Goal: Check status: Check status

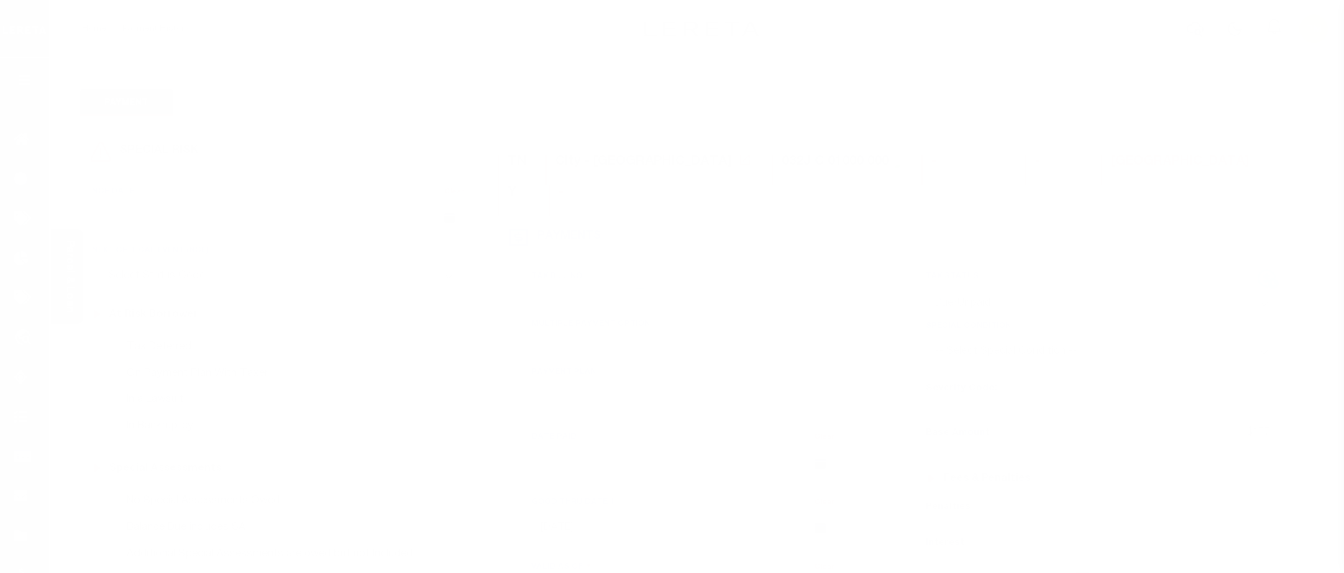
select select "DUE"
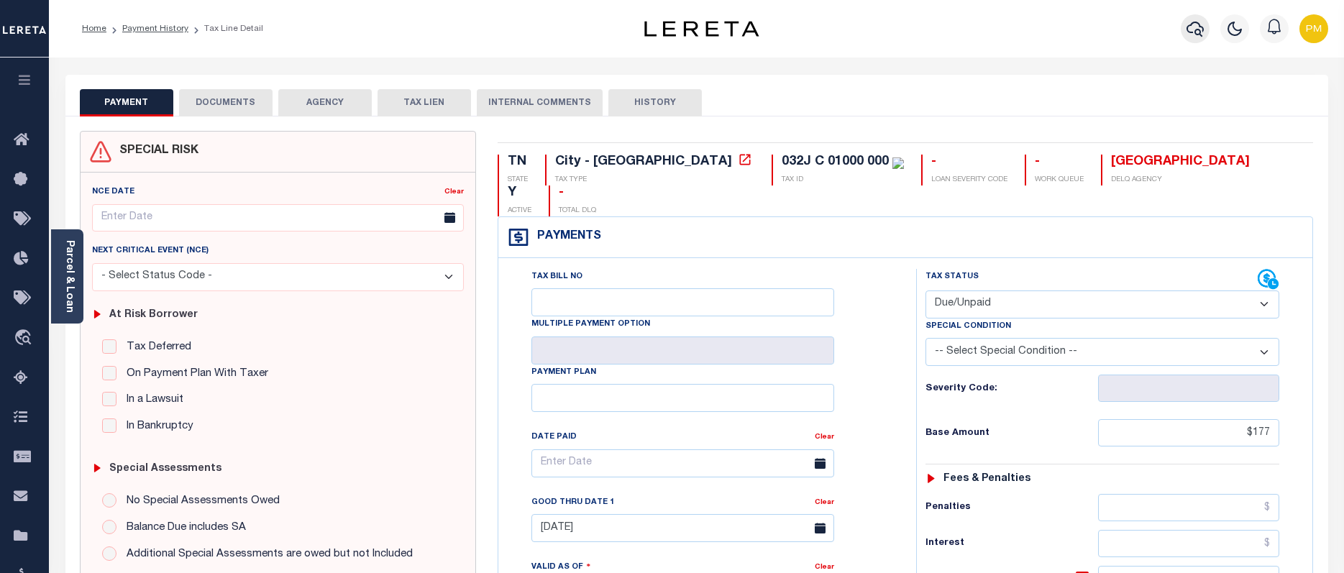
click at [1198, 29] on icon "button" at bounding box center [1195, 28] width 17 height 17
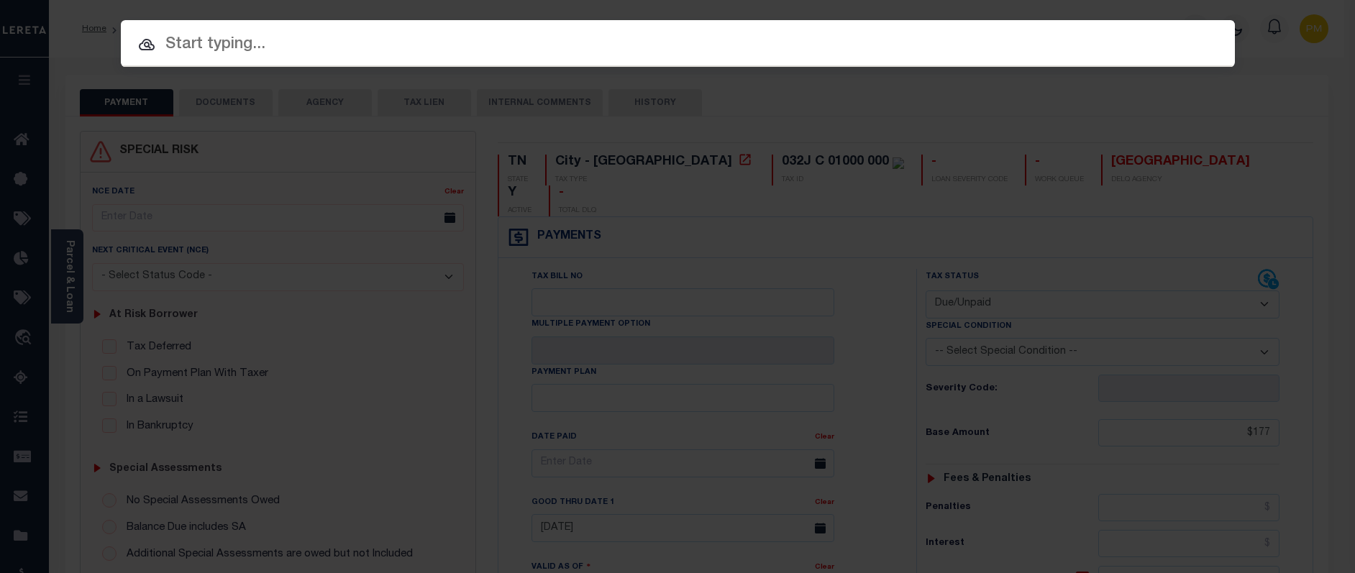
paste input "The Queens Spec Asmts (Delq Only)"
drag, startPoint x: 452, startPoint y: 45, endPoint x: 160, endPoint y: 54, distance: 291.4
click at [73, 29] on div "Include Loans TBM Customers Borrowers Payments (Lender Non-Disb) Payments (Lend…" at bounding box center [677, 286] width 1355 height 573
paste input "942200012733"
type input "942200012733"
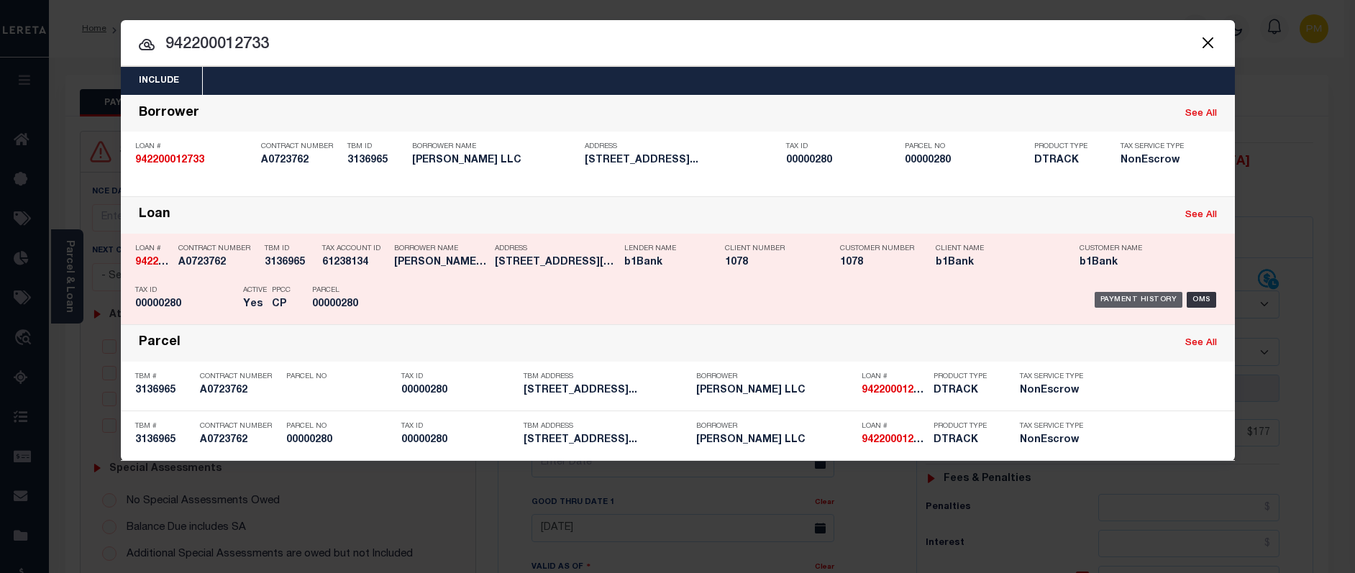
click at [1126, 302] on div "Payment History" at bounding box center [1139, 300] width 88 height 16
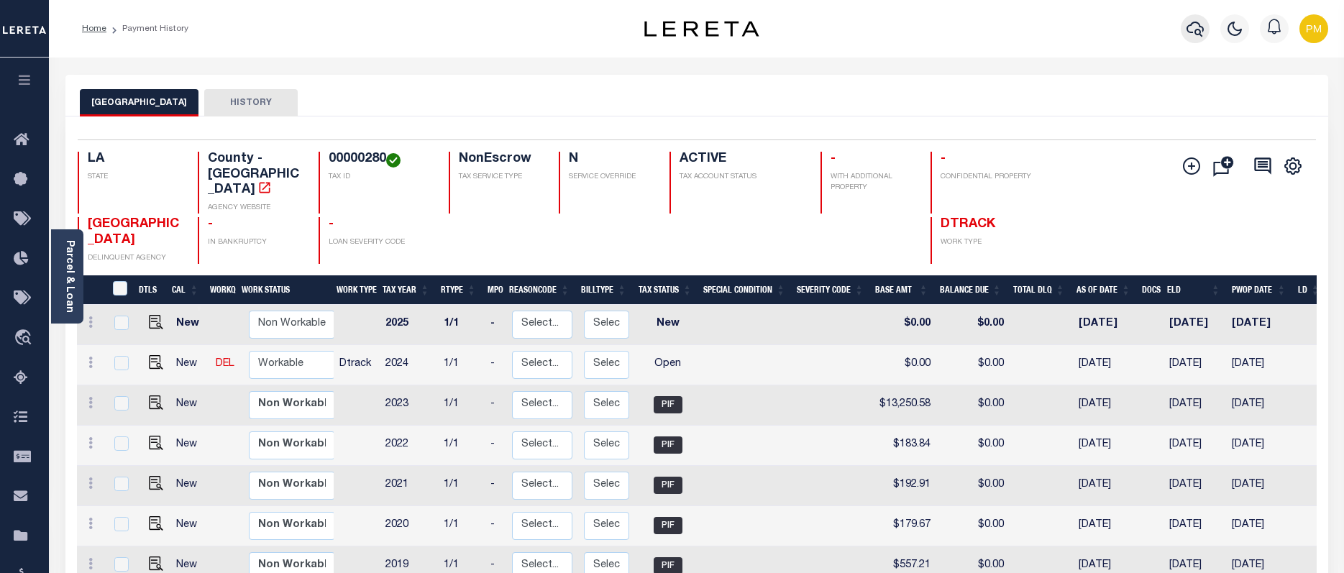
click at [1198, 30] on icon "button" at bounding box center [1195, 29] width 17 height 15
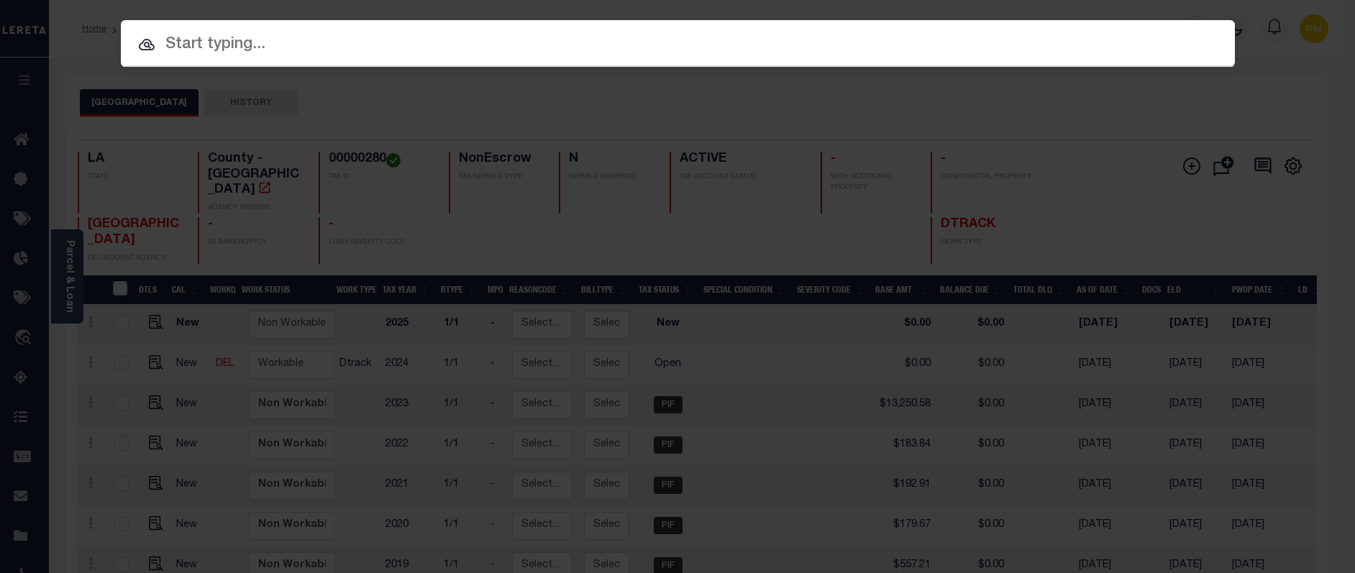
paste input "942200010075"
type input "942200010075"
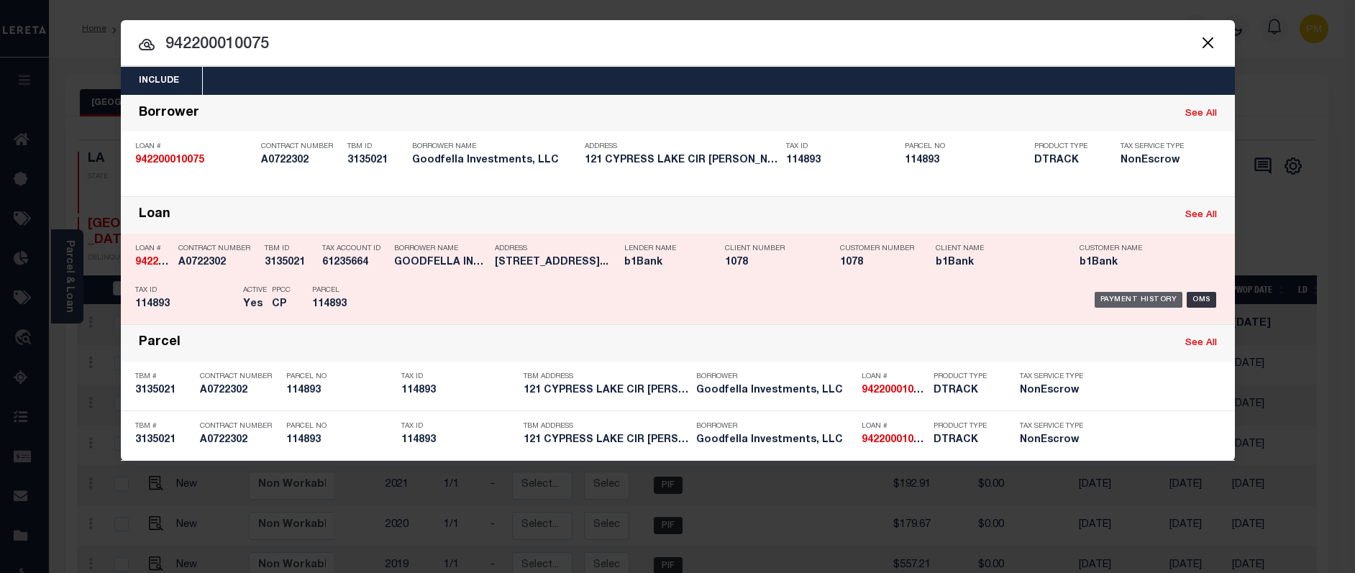
click at [1131, 302] on div "Payment History" at bounding box center [1139, 300] width 88 height 16
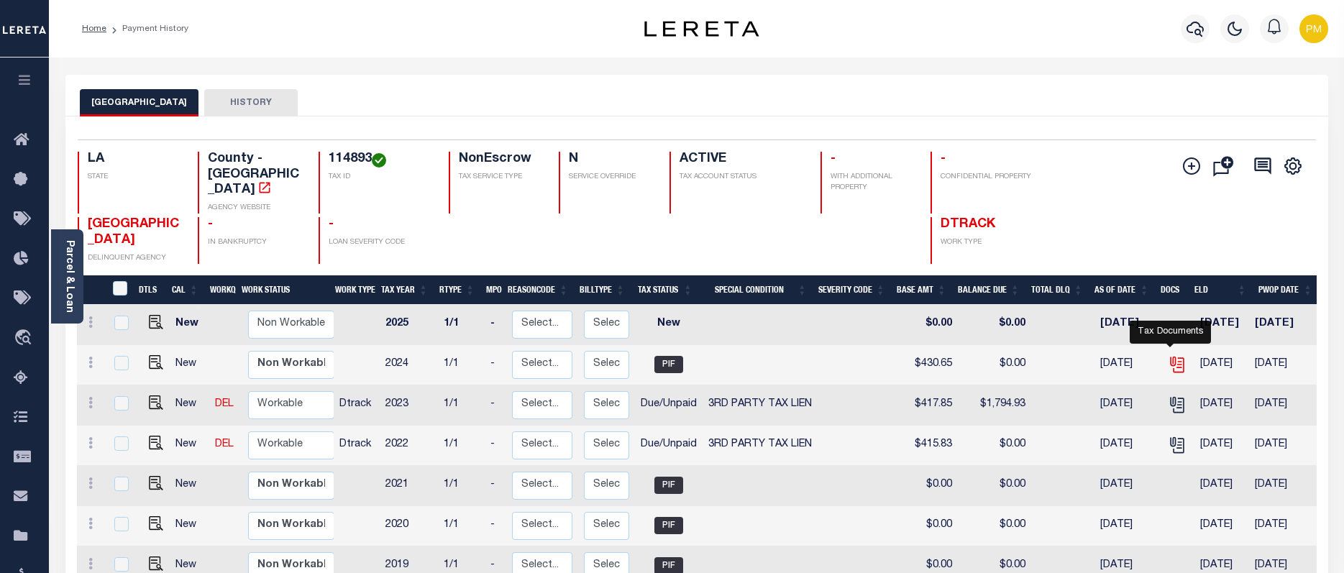
click at [1176, 358] on icon "" at bounding box center [1178, 365] width 11 height 15
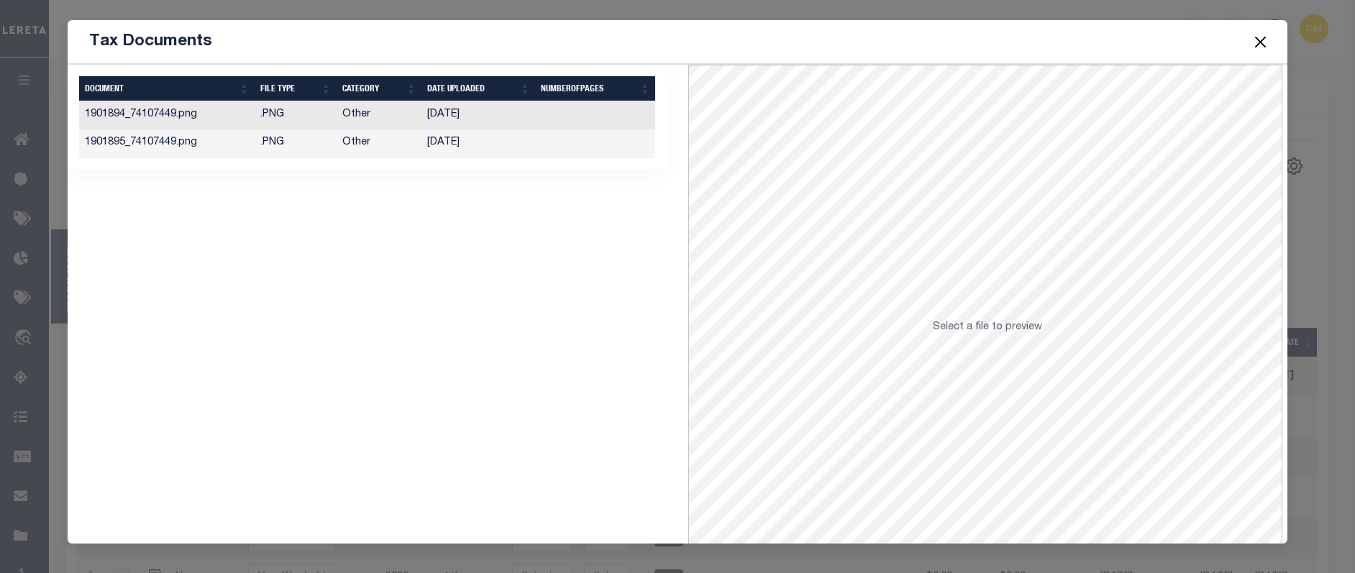
click at [434, 144] on td "04/18/2025" at bounding box center [478, 143] width 114 height 28
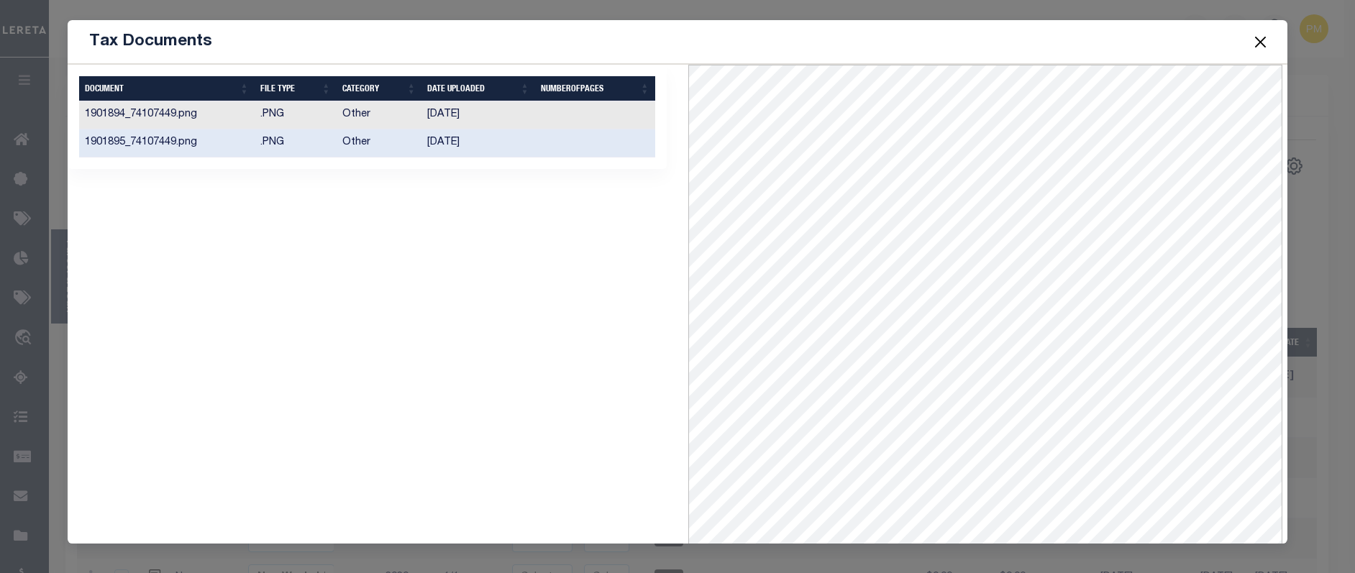
click at [437, 110] on td "04/18/2025" at bounding box center [478, 115] width 114 height 28
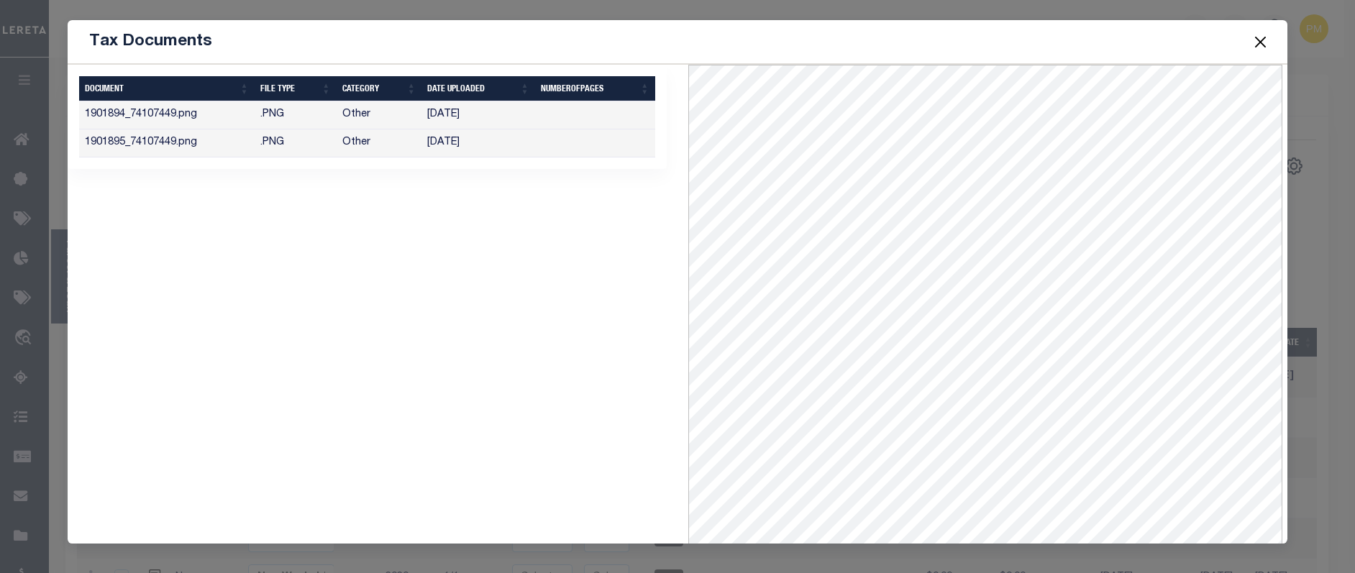
click at [427, 114] on td "04/18/2025" at bounding box center [478, 115] width 114 height 28
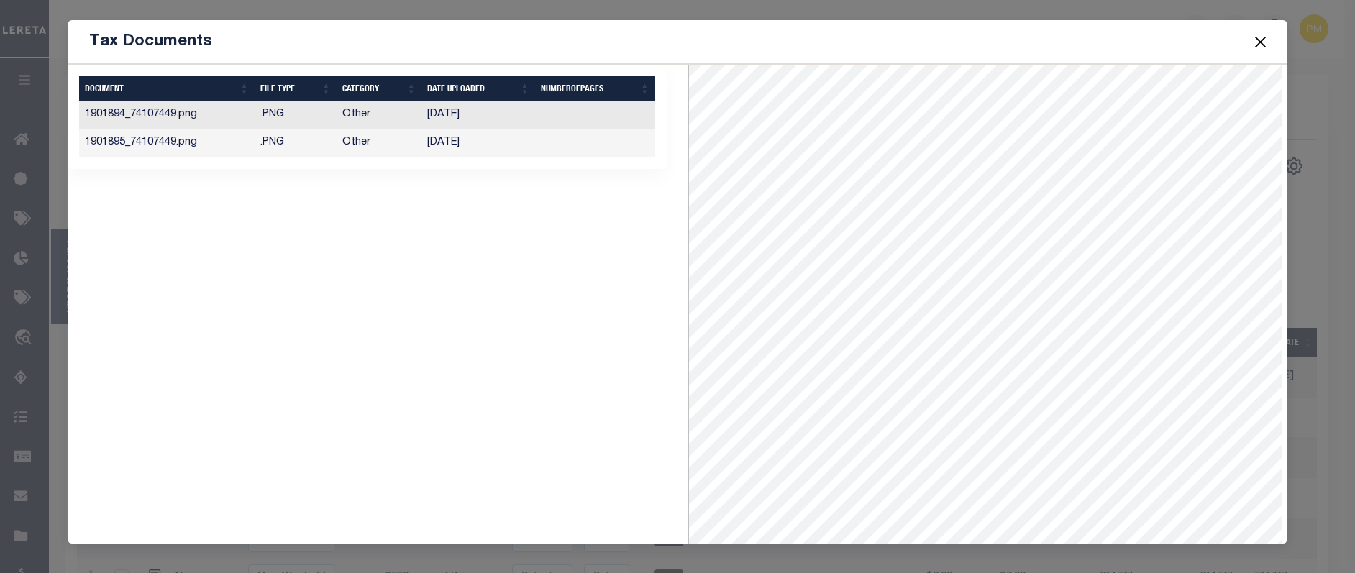
click at [465, 145] on td "04/18/2025" at bounding box center [478, 143] width 114 height 28
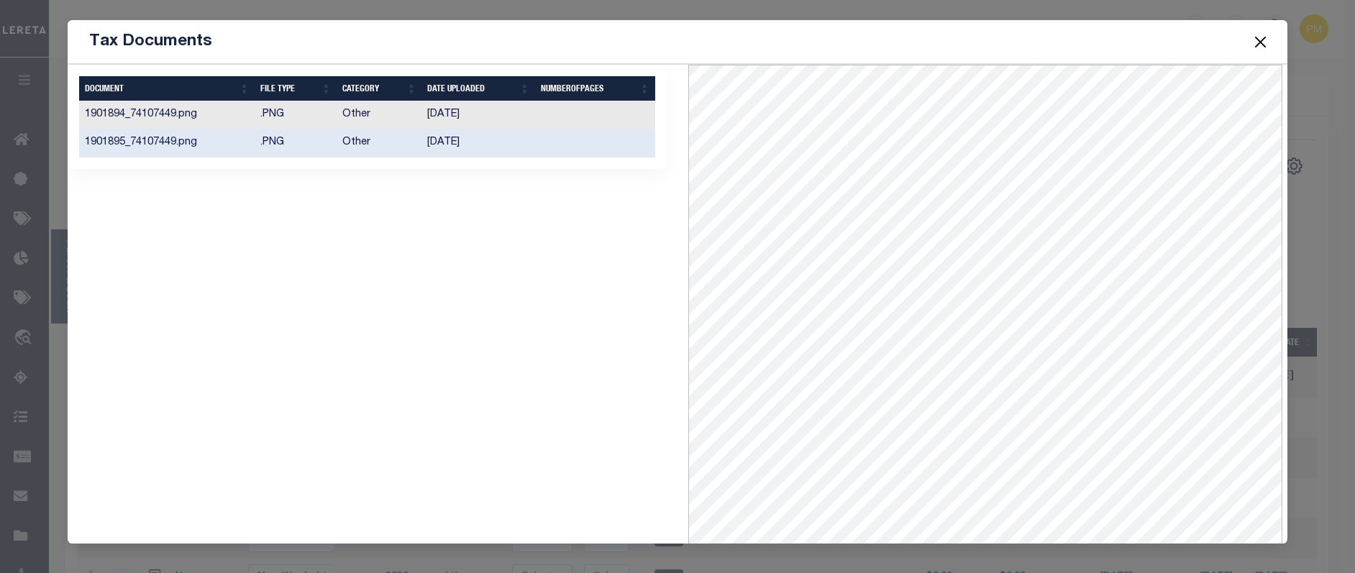
click at [1261, 39] on button "Close" at bounding box center [1260, 41] width 19 height 19
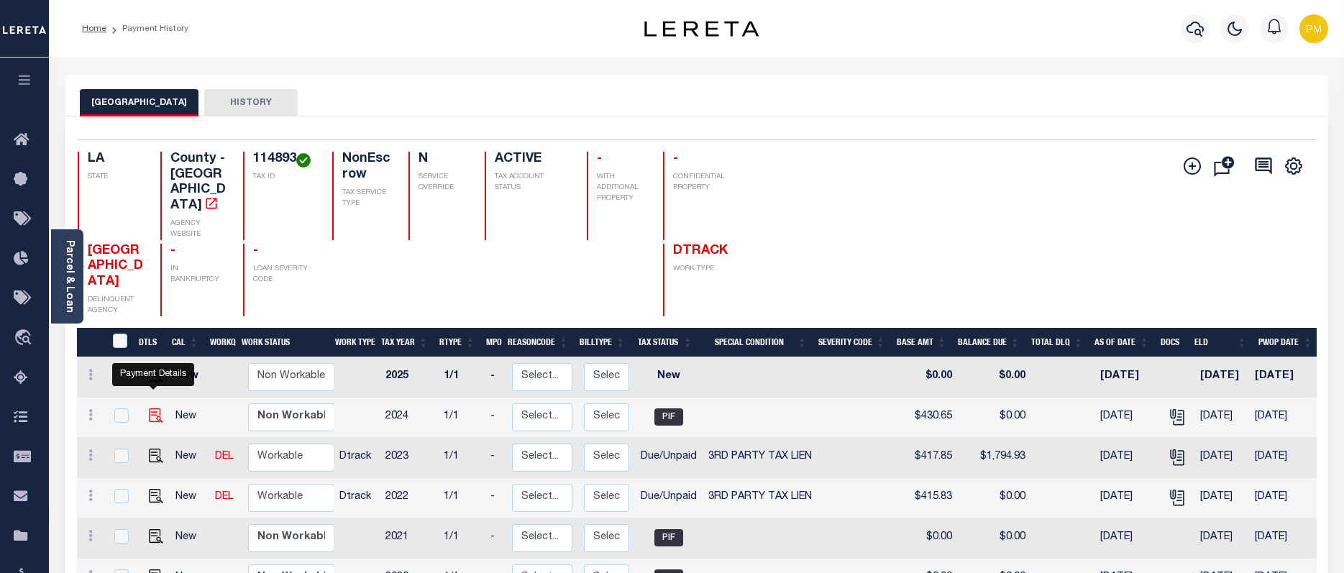
click at [152, 409] on img "" at bounding box center [156, 416] width 14 height 14
checkbox input "true"
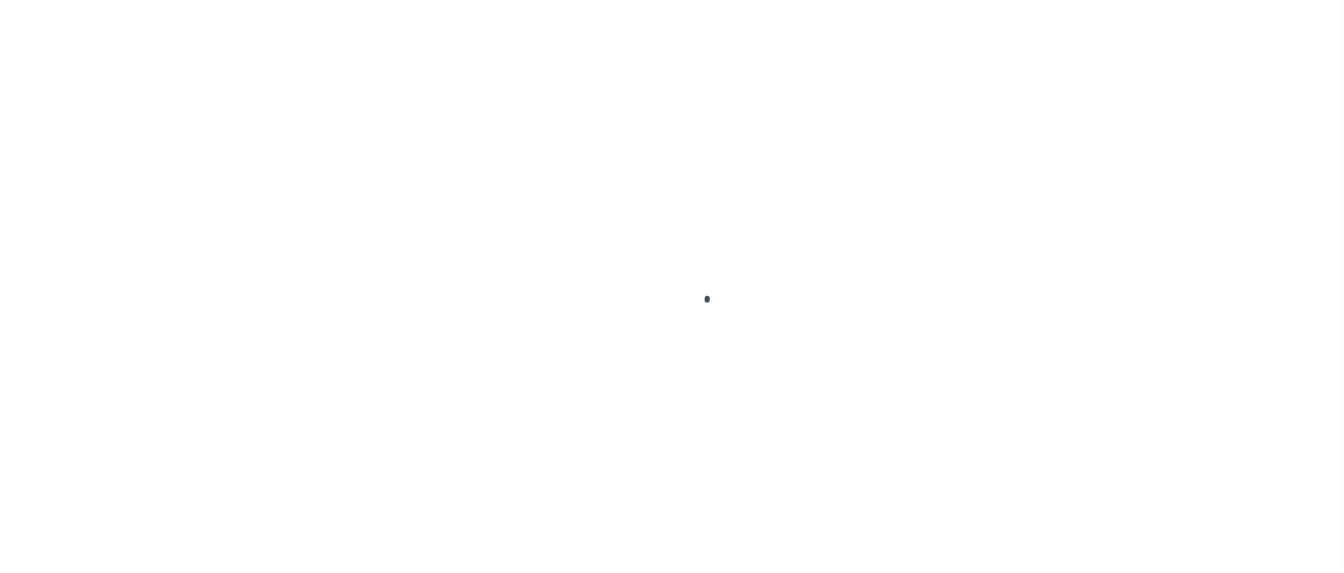
select select "PIF"
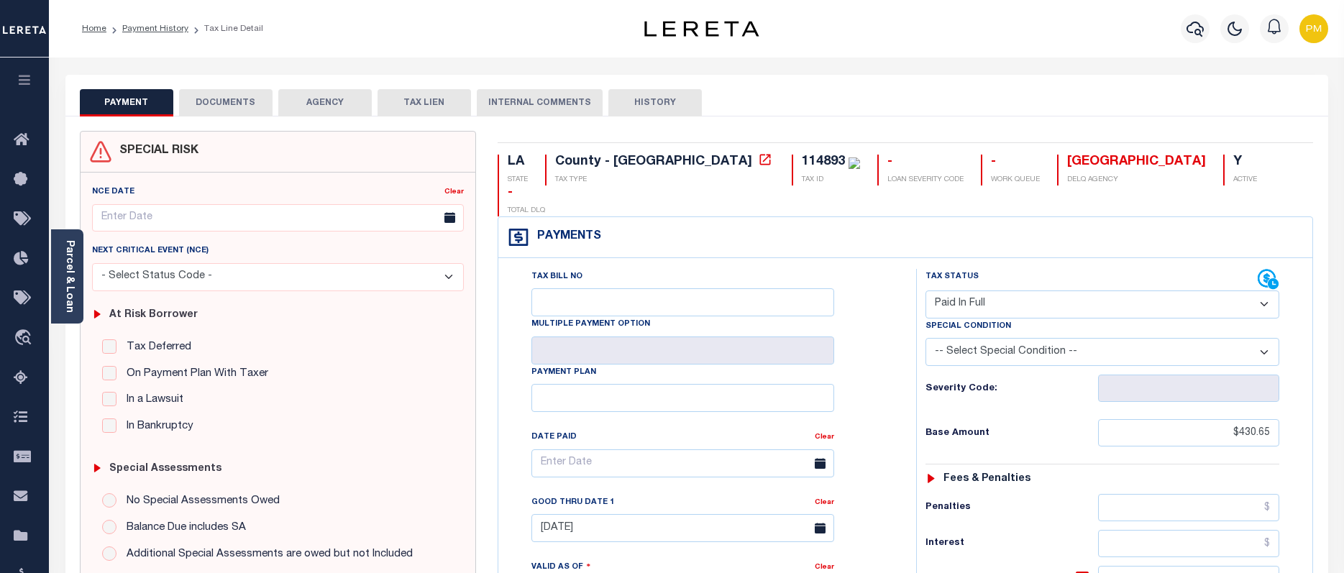
click at [222, 102] on button "DOCUMENTS" at bounding box center [225, 102] width 93 height 27
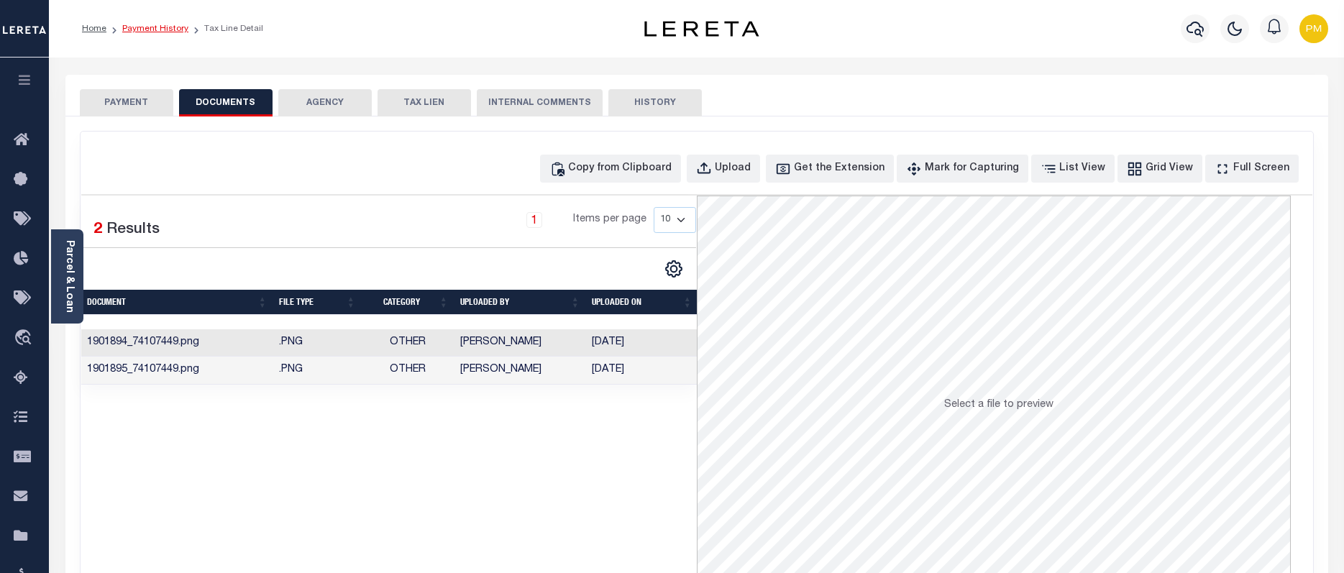
click at [160, 28] on link "Payment History" at bounding box center [155, 28] width 66 height 9
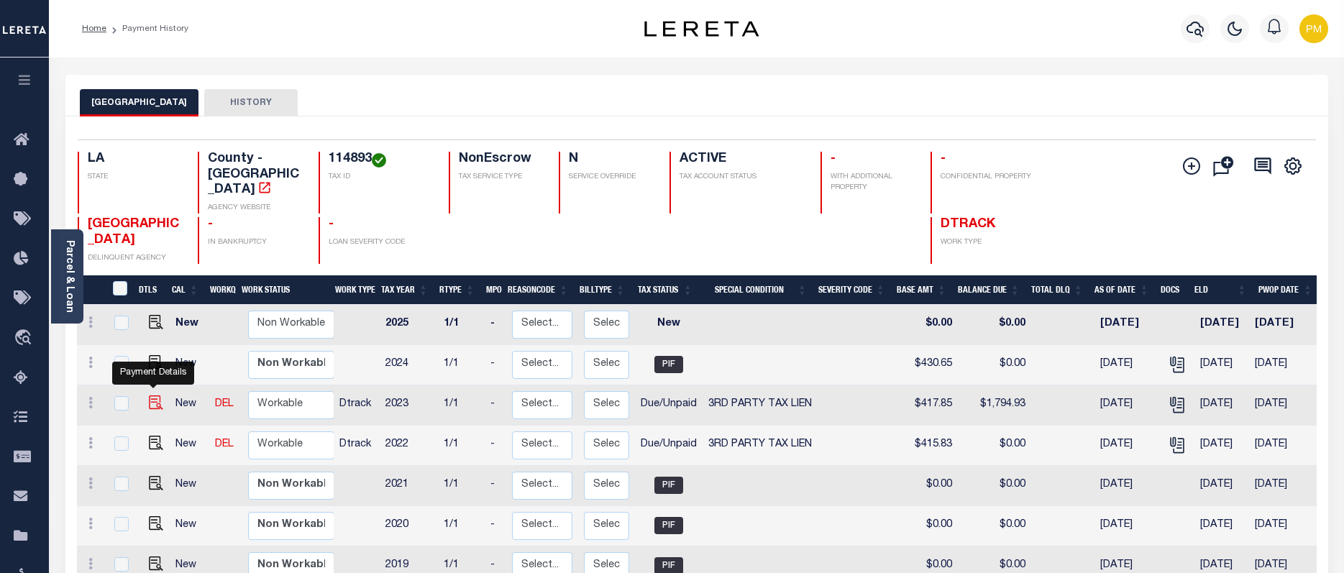
click at [152, 396] on img "" at bounding box center [156, 403] width 14 height 14
checkbox input "true"
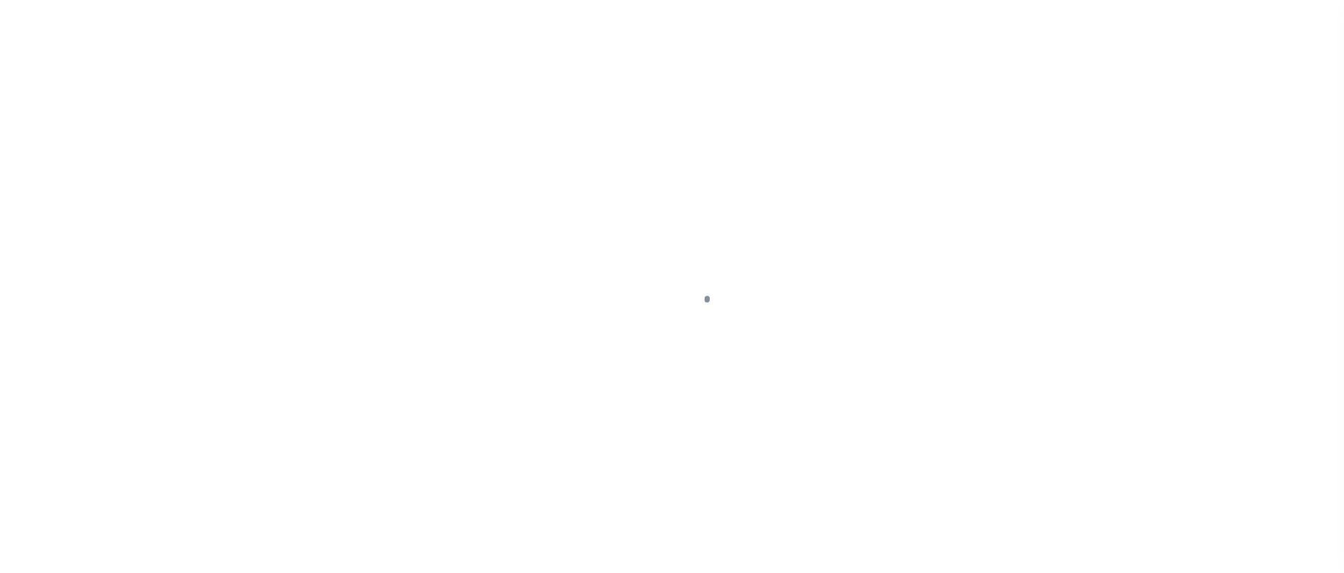
select select "DUE"
select select "20"
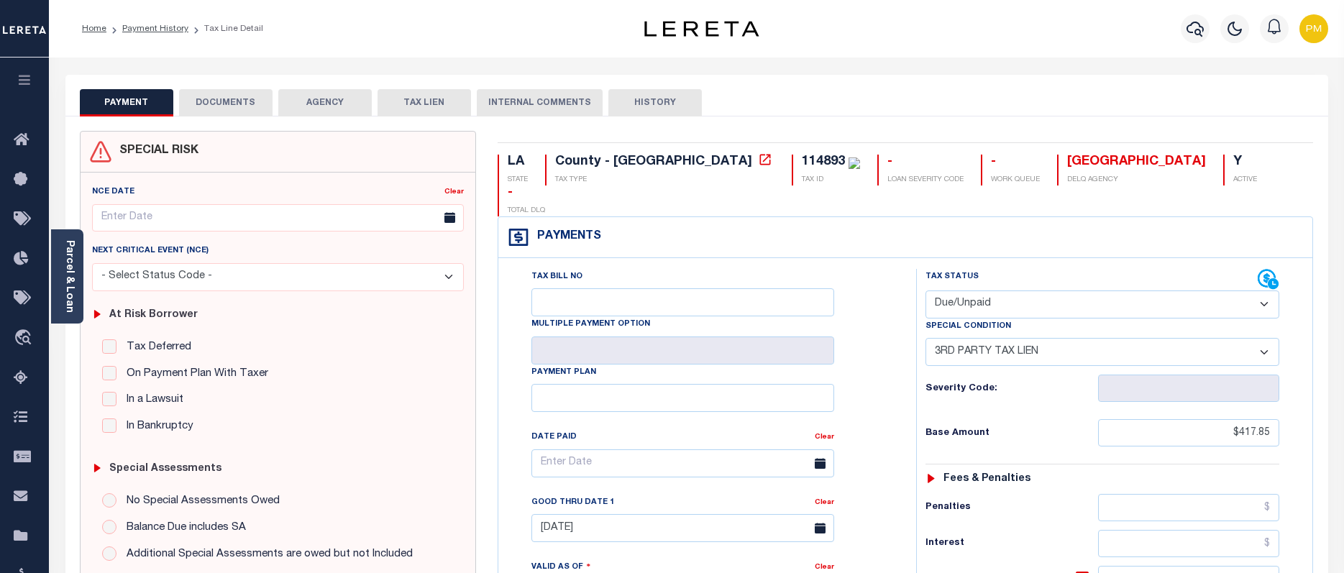
click at [223, 99] on button "DOCUMENTS" at bounding box center [225, 102] width 93 height 27
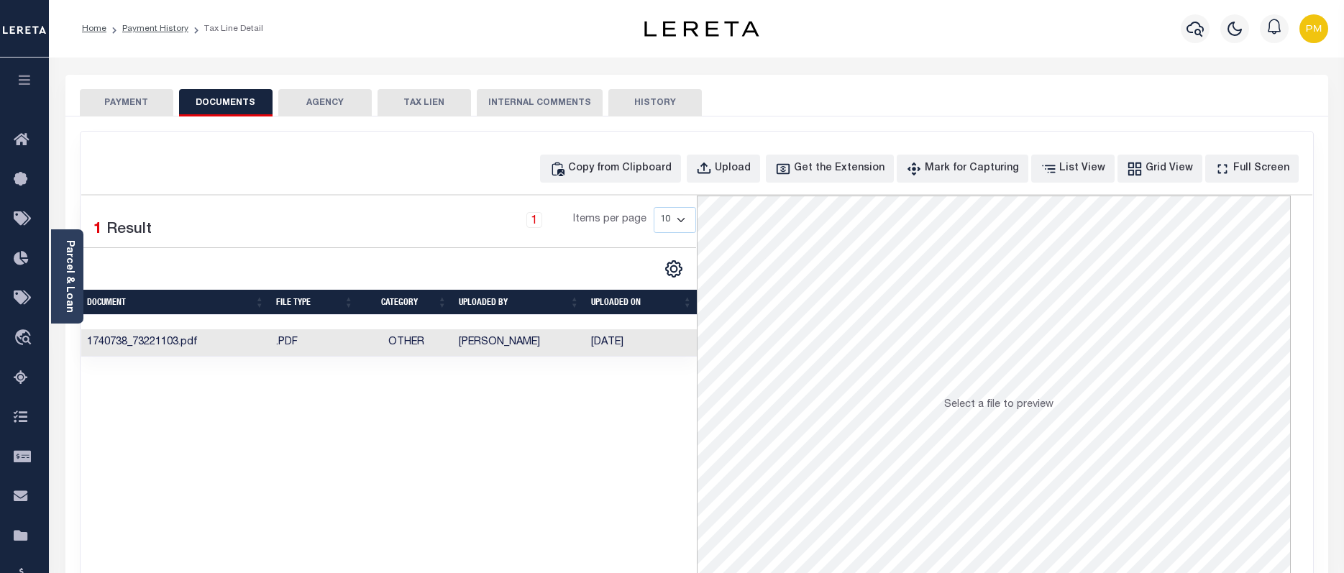
click at [506, 347] on td "Johnson, Bailey" at bounding box center [519, 343] width 132 height 28
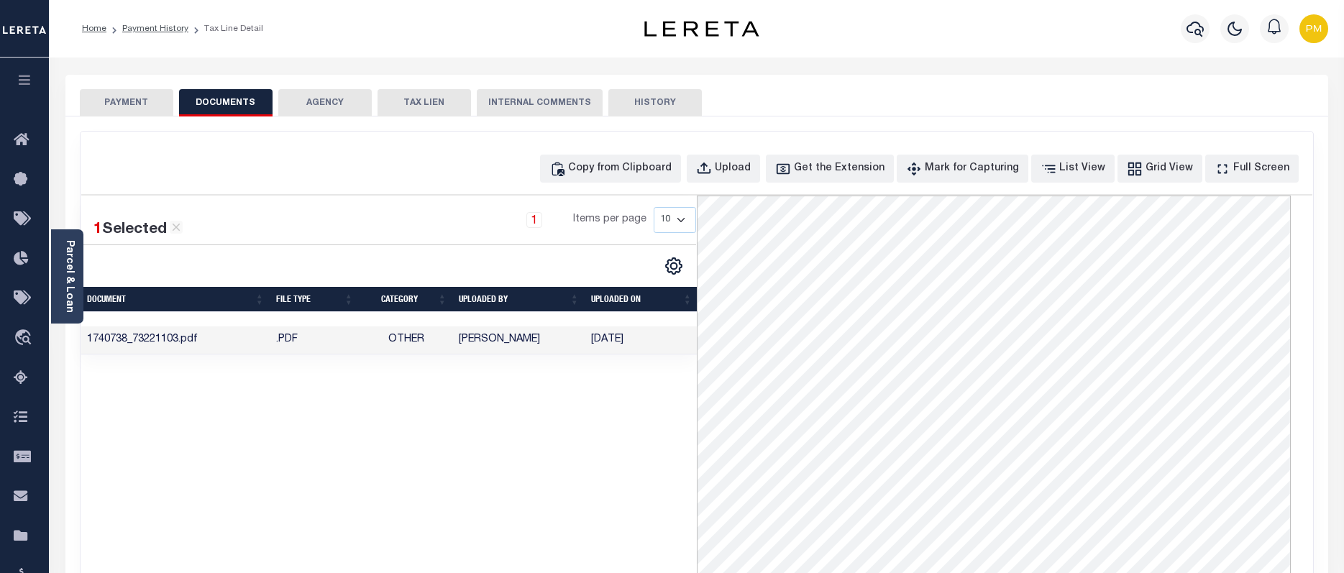
click at [133, 104] on button "PAYMENT" at bounding box center [126, 102] width 93 height 27
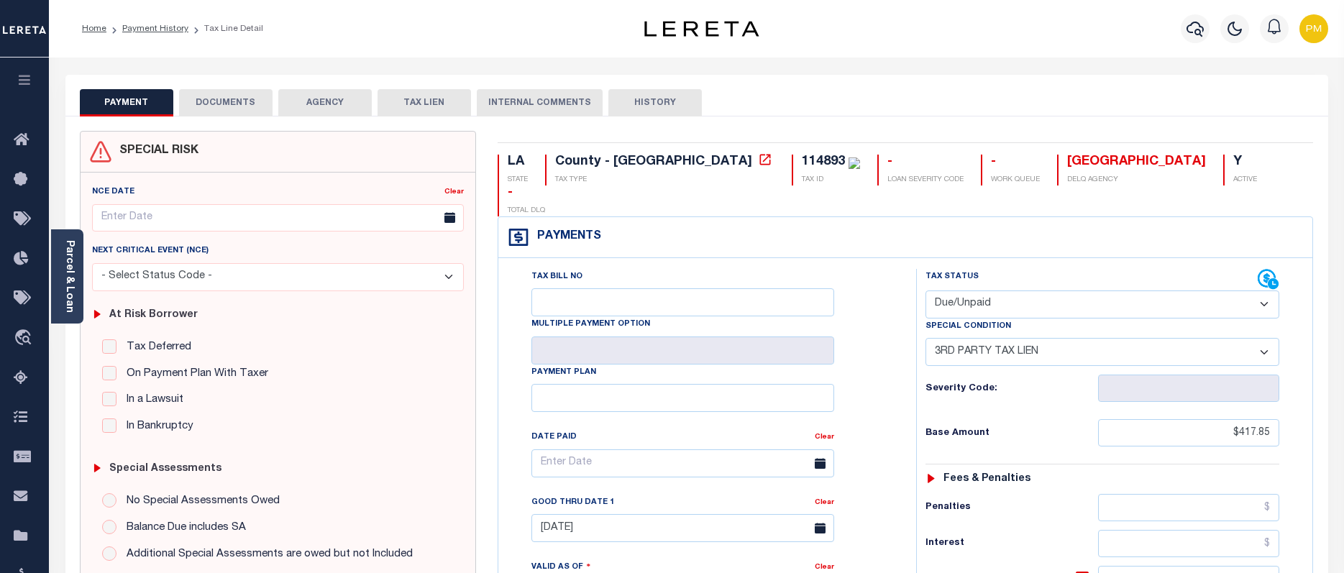
click at [211, 104] on button "DOCUMENTS" at bounding box center [225, 102] width 93 height 27
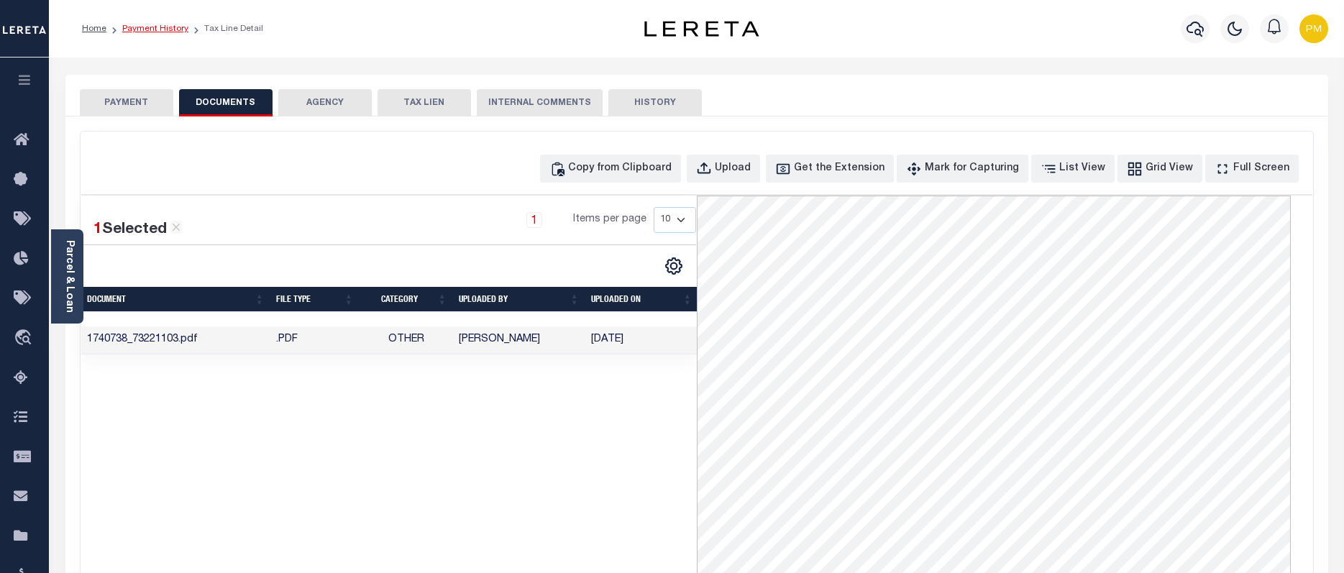
click at [145, 27] on link "Payment History" at bounding box center [155, 28] width 66 height 9
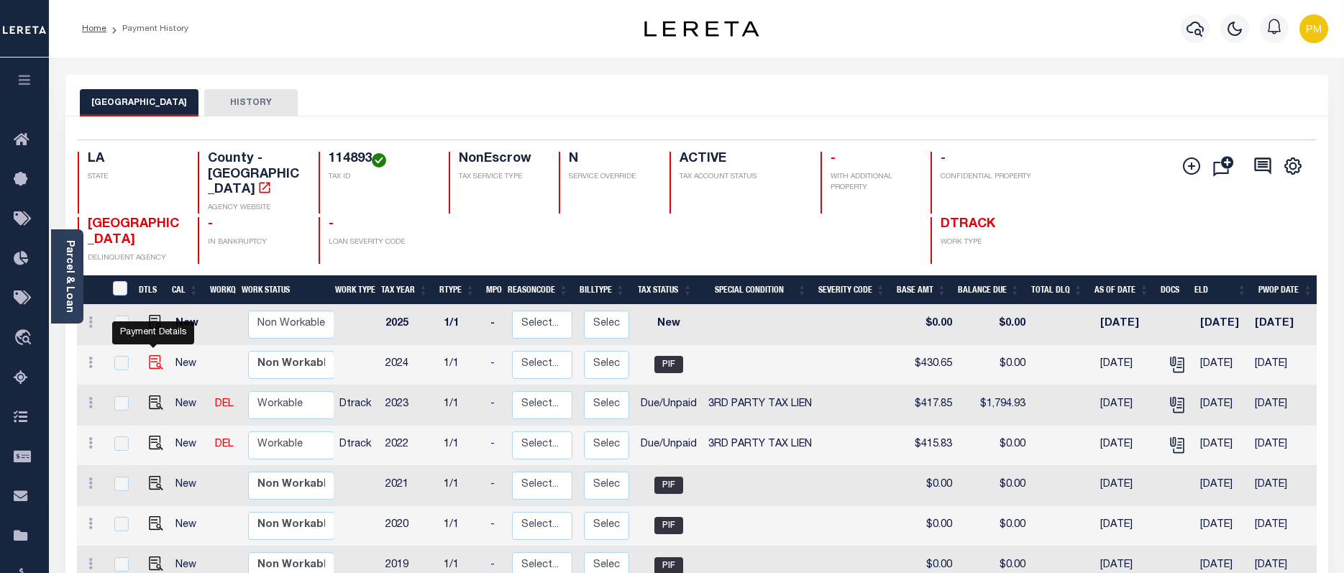
click at [149, 355] on img "" at bounding box center [156, 362] width 14 height 14
checkbox input "true"
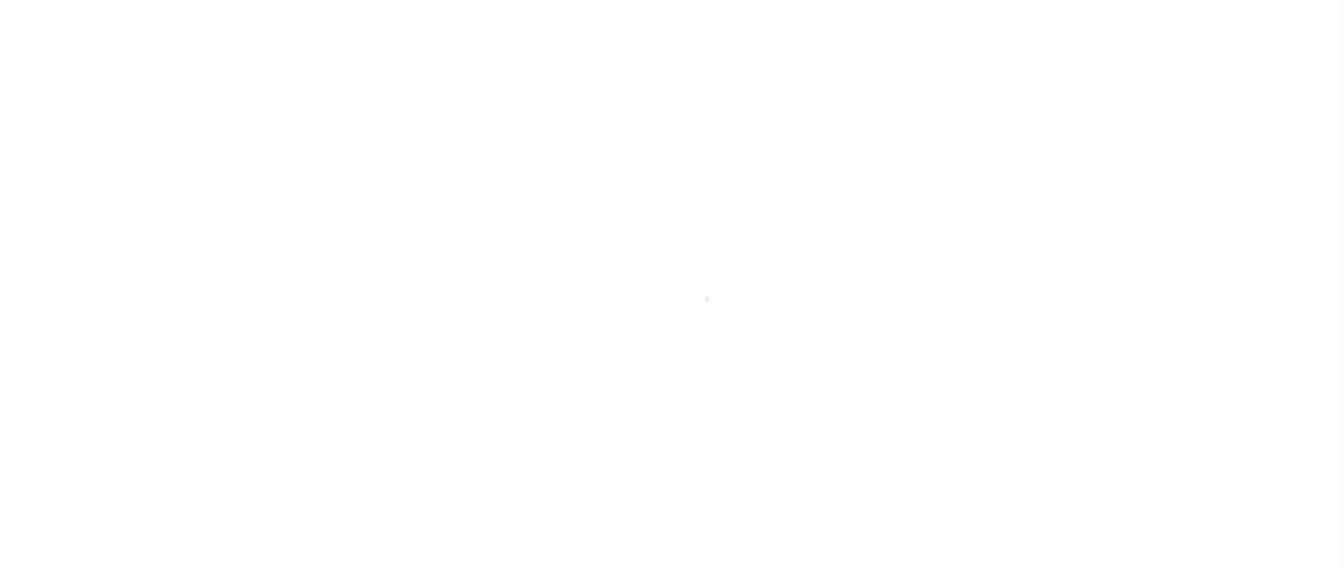
select select "PIF"
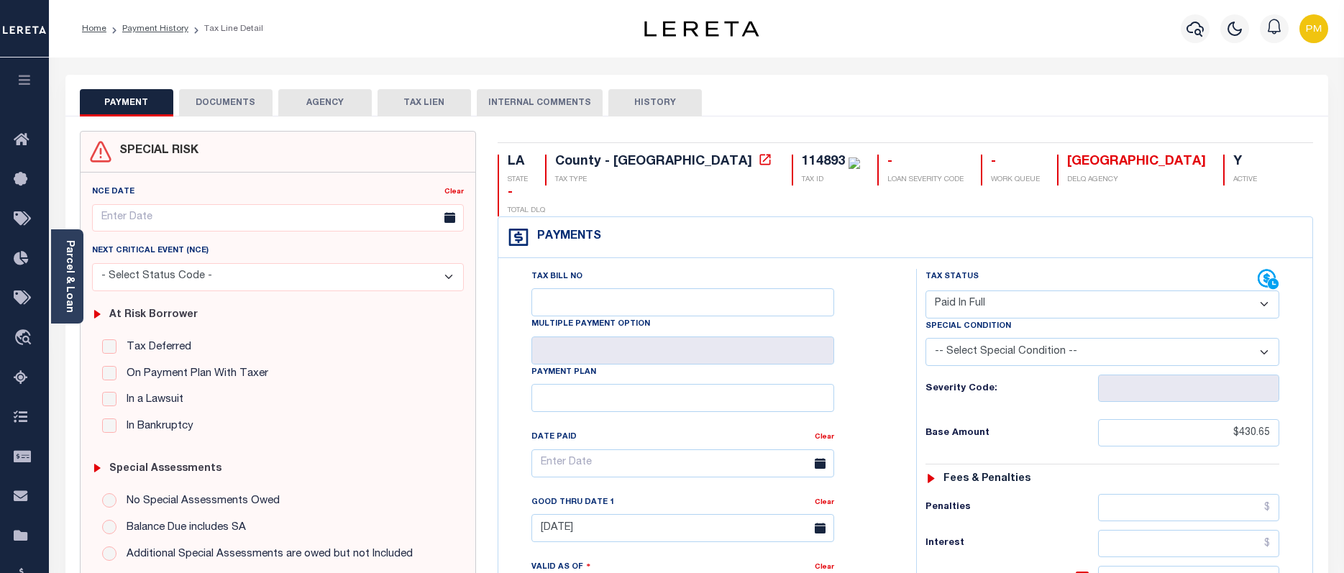
click at [229, 101] on button "DOCUMENTS" at bounding box center [225, 102] width 93 height 27
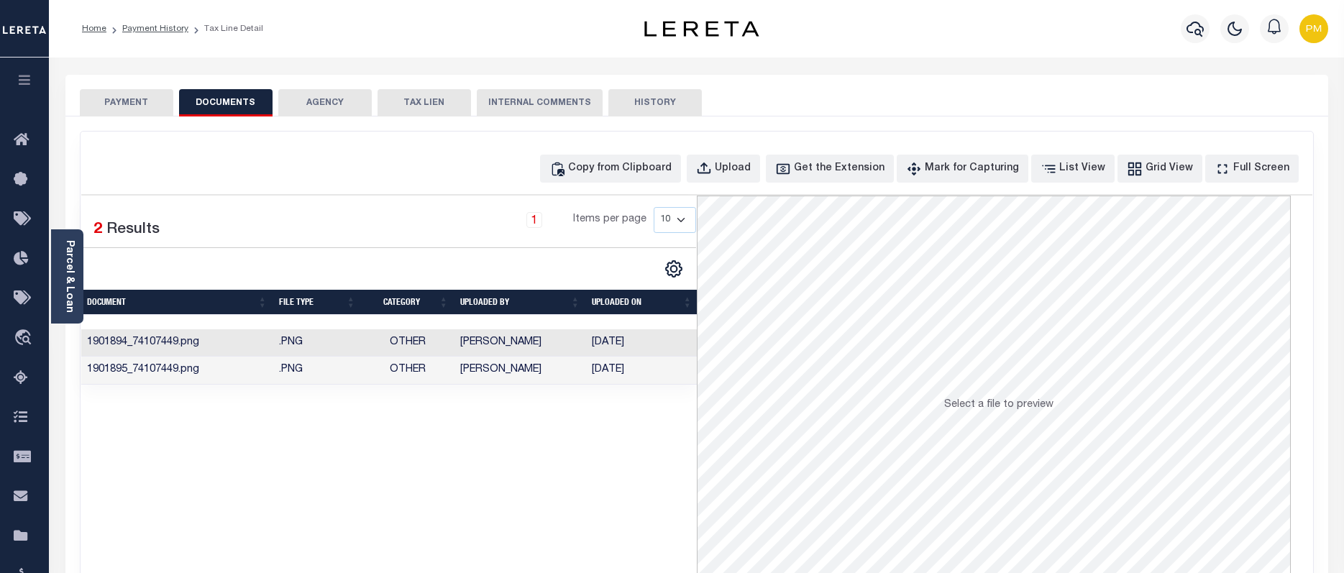
click at [490, 370] on td "Johnson, Bailey" at bounding box center [521, 371] width 132 height 28
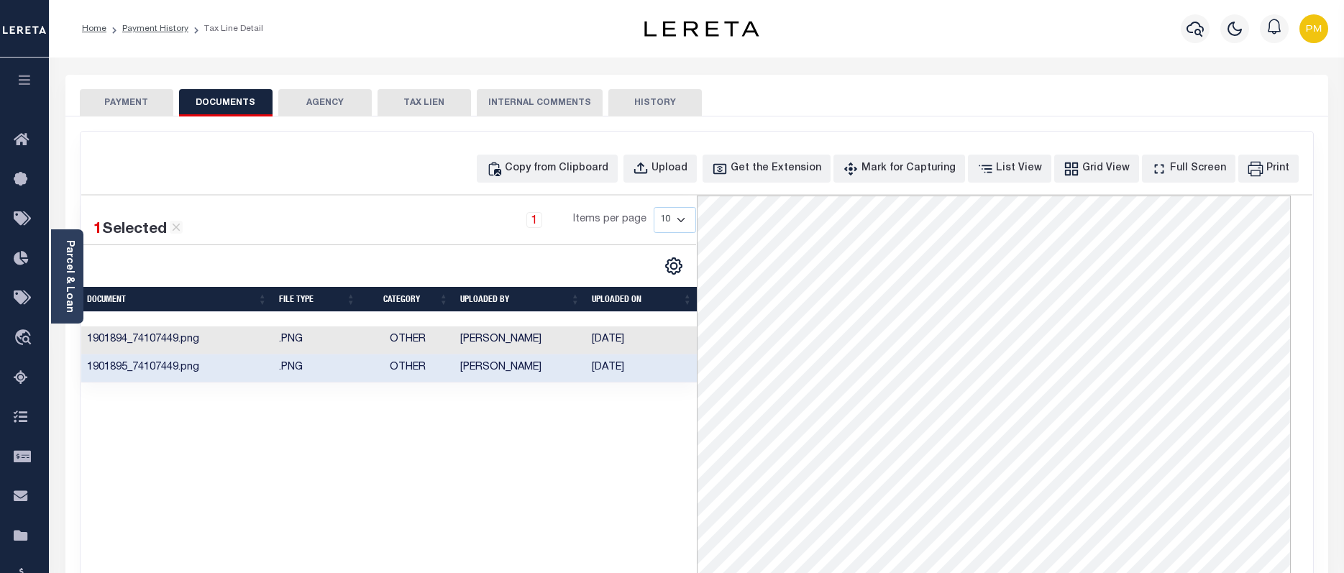
drag, startPoint x: 82, startPoint y: 566, endPoint x: 637, endPoint y: 370, distance: 588.7
click at [82, 566] on div "1 Selected 2 Results 1 Items per page 10 25 50 100" at bounding box center [389, 412] width 616 height 432
click at [155, 29] on link "Payment History" at bounding box center [155, 28] width 66 height 9
